Goal: Check status: Check status

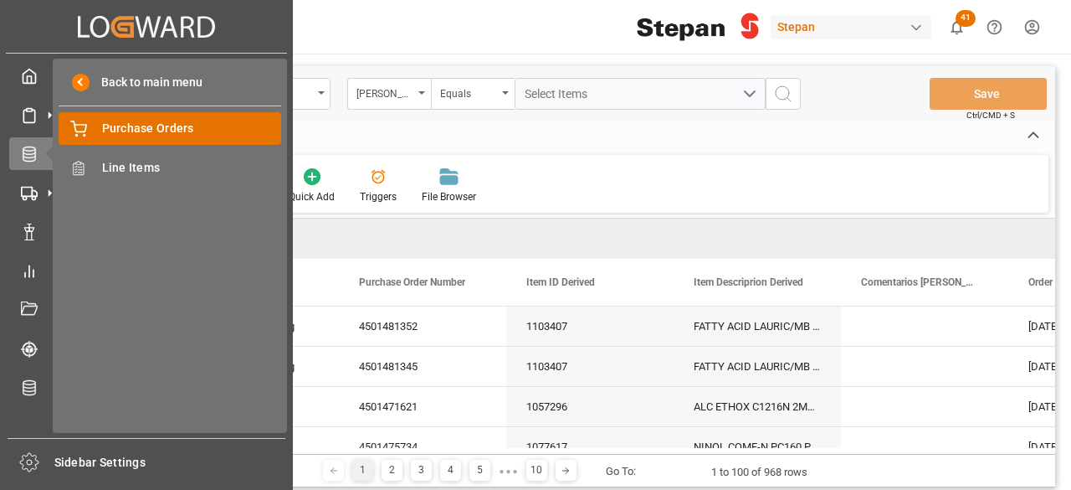
click at [117, 131] on span "Purchase Orders" at bounding box center [192, 129] width 180 height 18
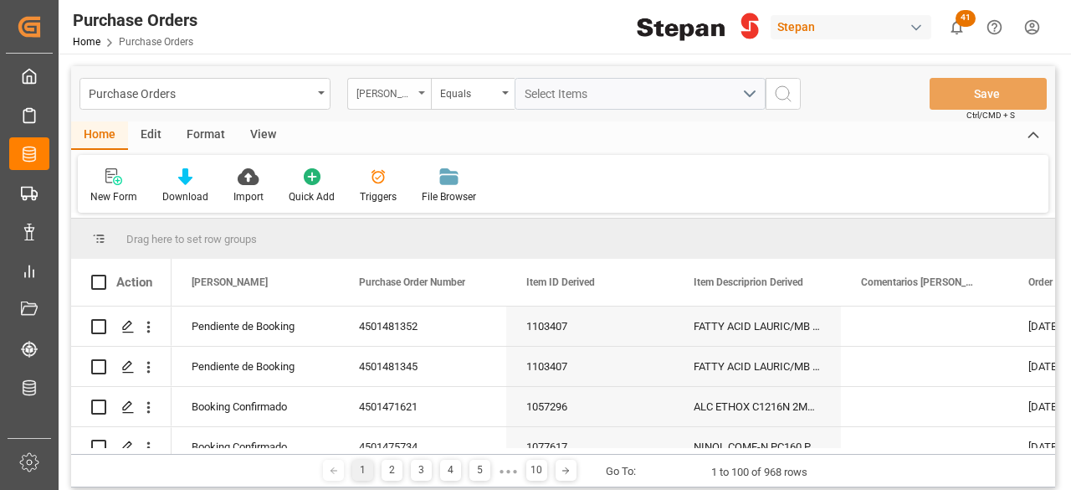
click at [408, 99] on div "[PERSON_NAME]" at bounding box center [384, 91] width 57 height 19
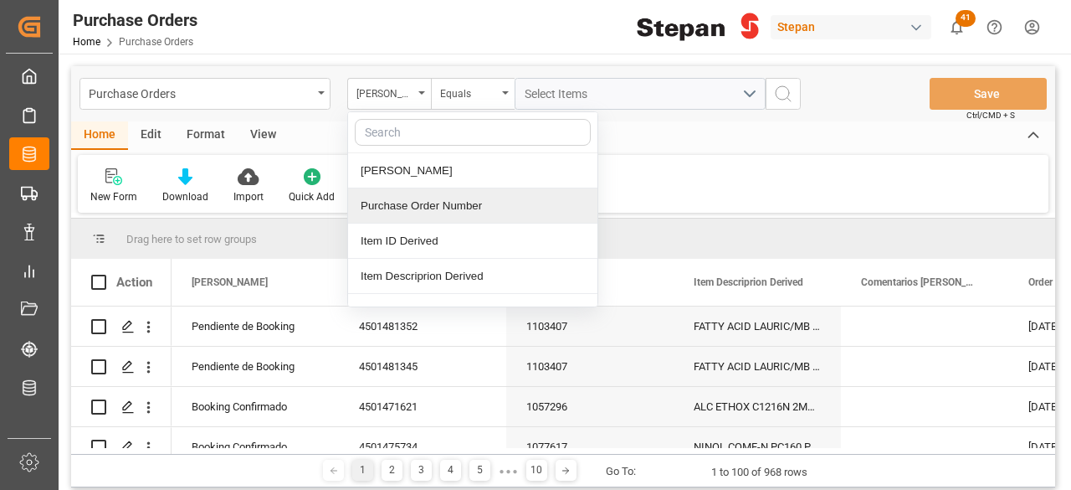
click at [403, 203] on div "Purchase Order Number" at bounding box center [472, 205] width 249 height 35
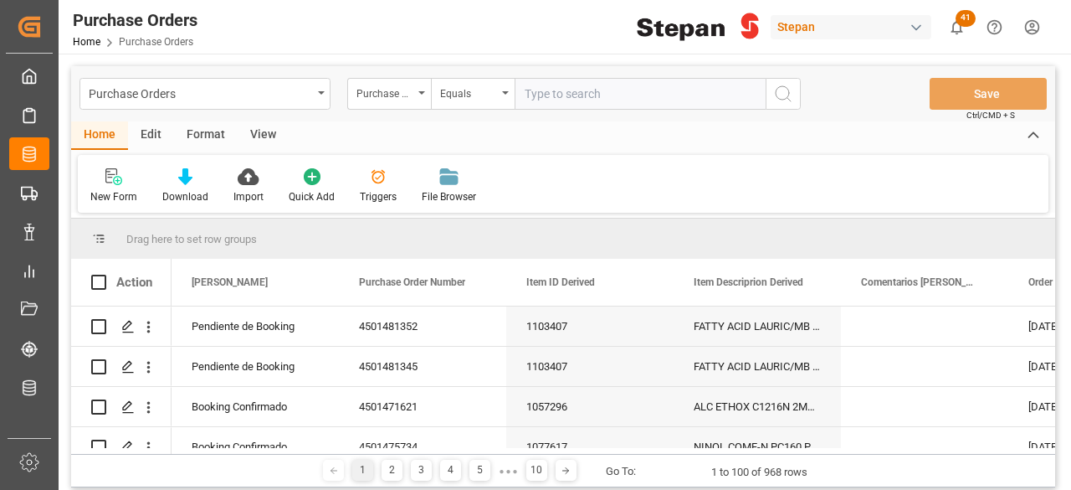
click at [919, 29] on div "button" at bounding box center [916, 27] width 17 height 17
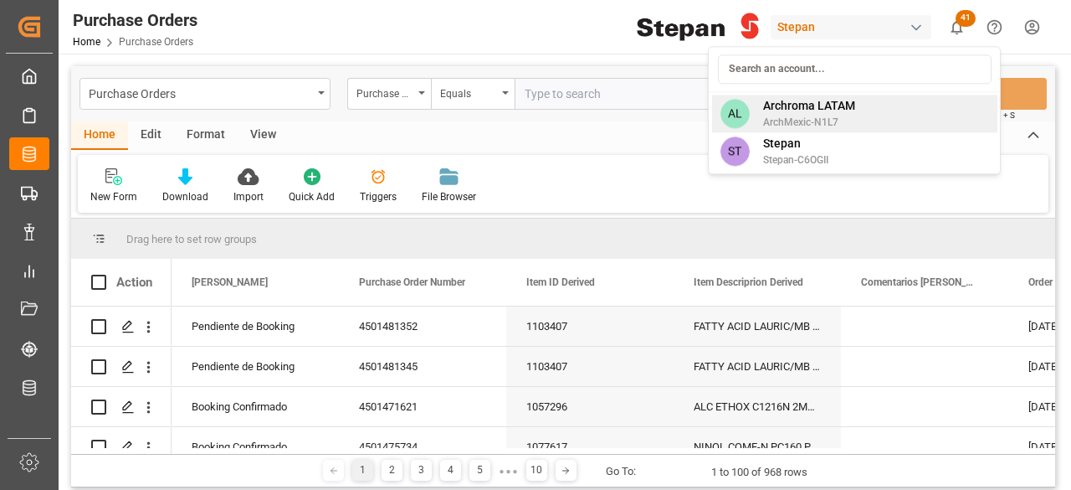
click at [793, 118] on span "ArchMexic-N1L7" at bounding box center [809, 122] width 92 height 15
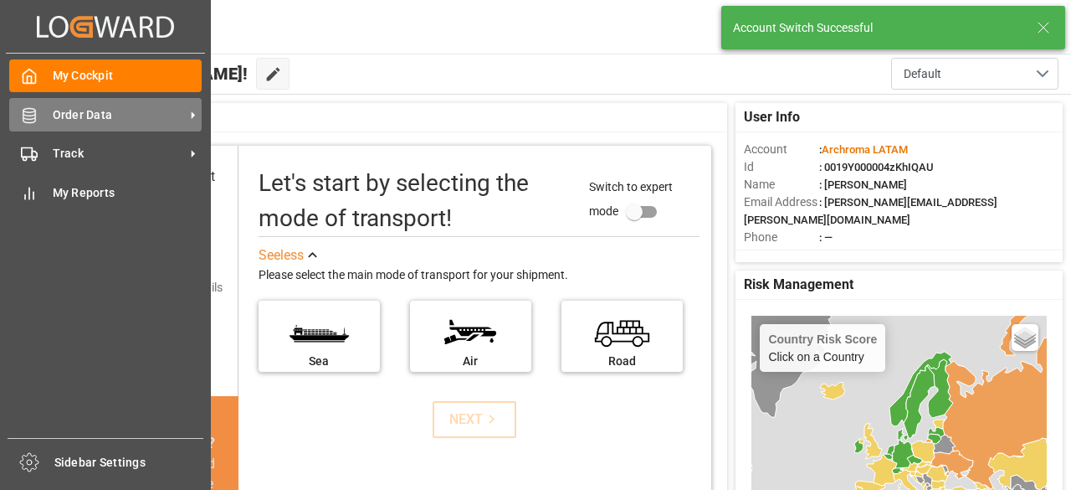
click at [39, 124] on div "Order Data Order Data" at bounding box center [105, 114] width 192 height 33
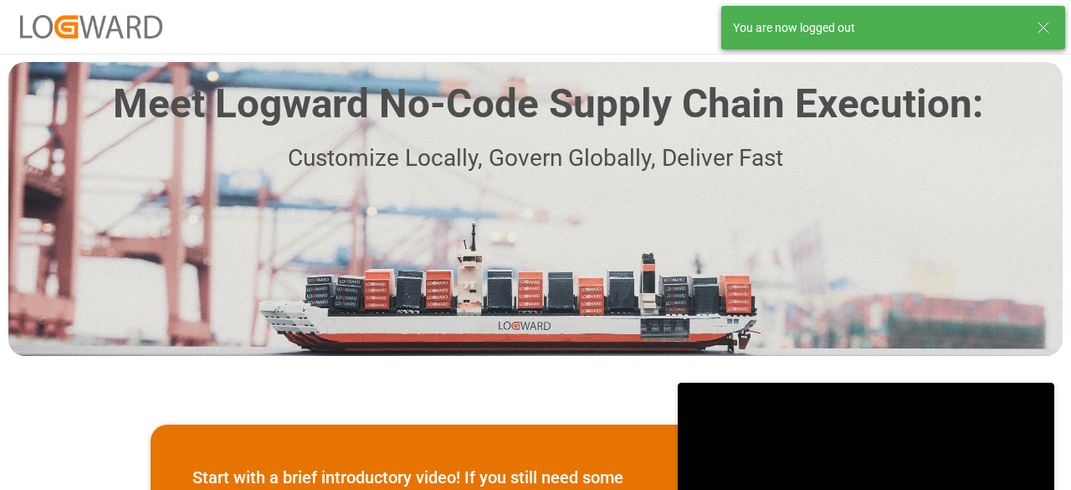
click at [1049, 25] on icon at bounding box center [1043, 28] width 20 height 20
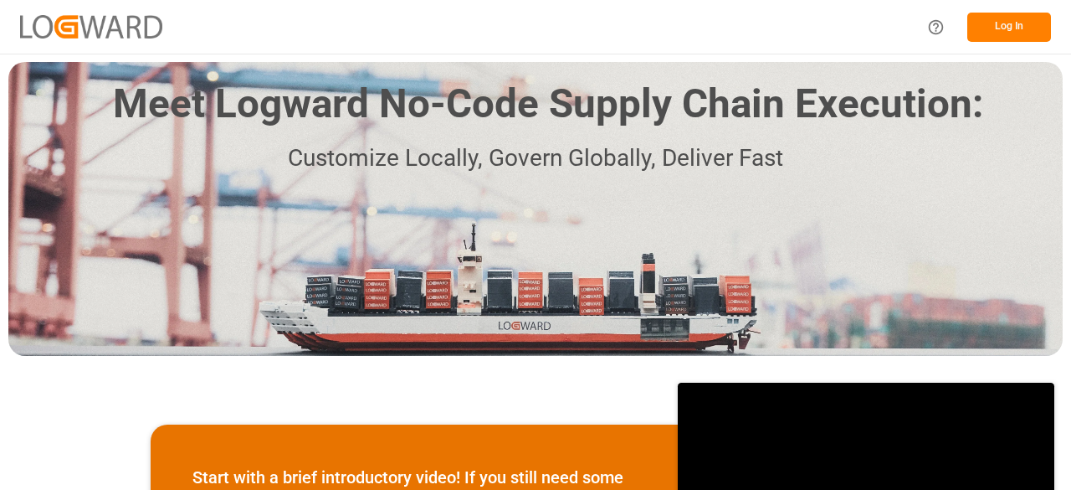
click at [989, 24] on button "Log In" at bounding box center [1009, 27] width 84 height 29
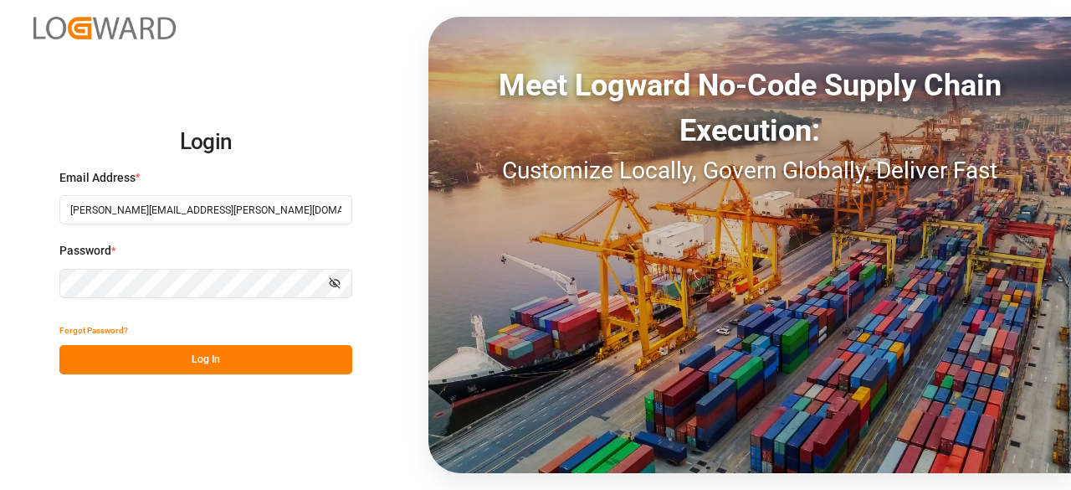
click at [228, 361] on button "Log In" at bounding box center [205, 359] width 293 height 29
